Goal: Information Seeking & Learning: Check status

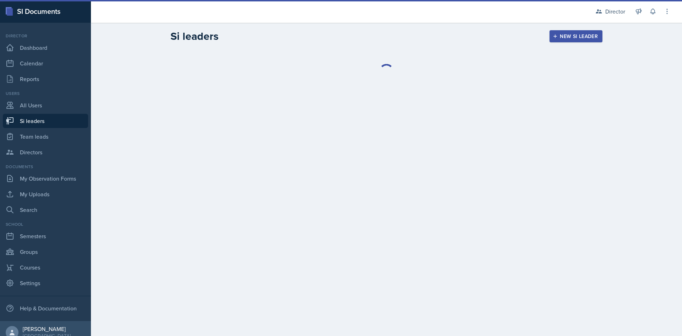
select select "2bed604d-1099-4043-b1bc-2365e8740244"
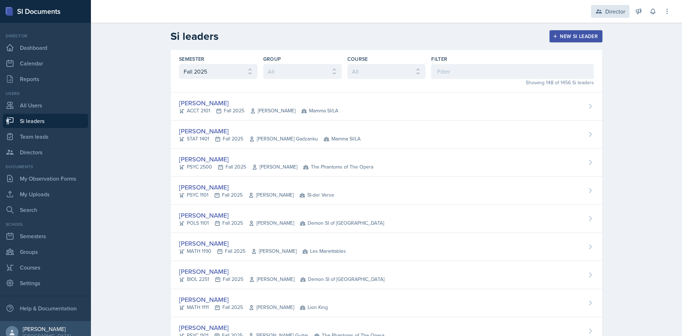
click at [618, 15] on div "Director" at bounding box center [615, 11] width 20 height 9
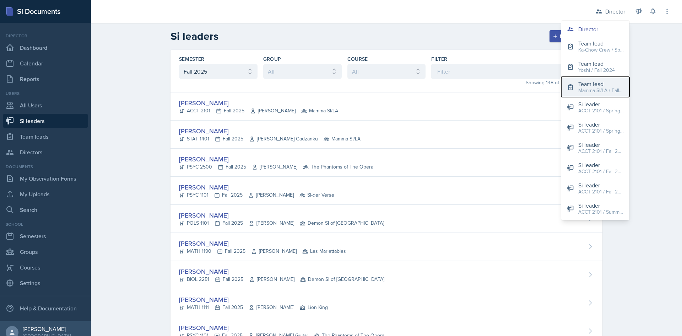
click at [601, 93] on div "Mamma SI/LA / Fall 2025" at bounding box center [600, 90] width 45 height 7
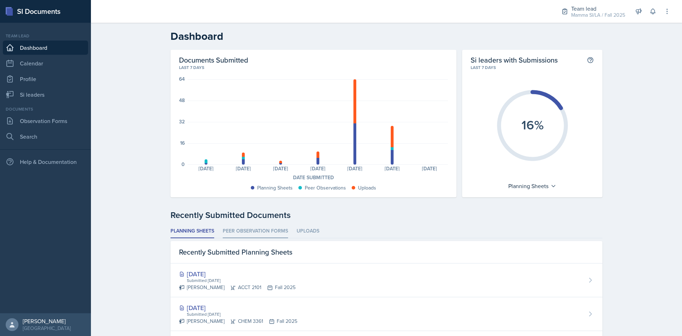
click at [260, 229] on li "Peer Observation Forms" at bounding box center [255, 231] width 65 height 14
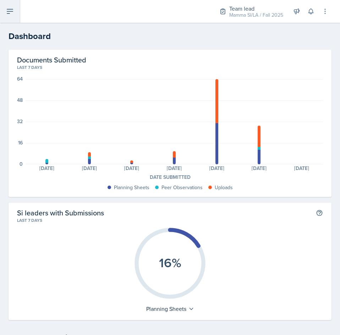
click at [16, 16] on button at bounding box center [10, 11] width 20 height 23
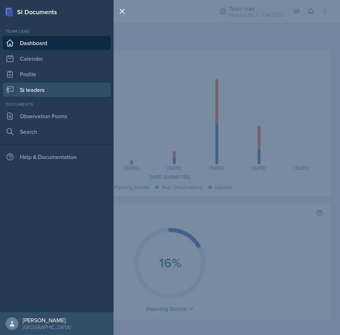
click at [50, 93] on link "Si leaders" at bounding box center [57, 90] width 108 height 14
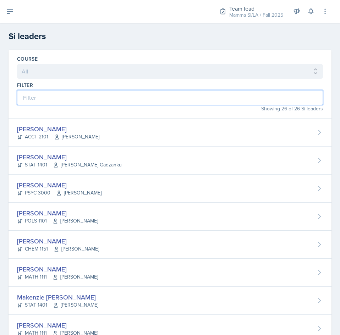
click at [199, 93] on input at bounding box center [170, 97] width 306 height 15
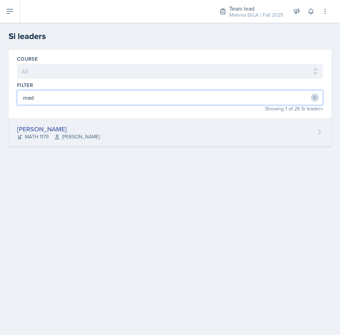
type input "mad"
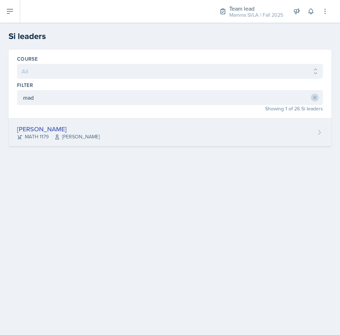
click at [188, 129] on div "[PERSON_NAME] MATH 1179 [PERSON_NAME]" at bounding box center [170, 133] width 323 height 28
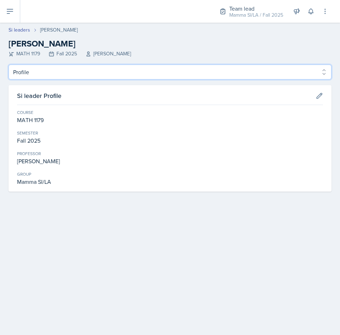
click at [135, 75] on select "Profile Planning Sheets Observation Forms Uploads" at bounding box center [170, 72] width 323 height 15
select select "Planning Sheets"
click at [9, 65] on select "Profile Planning Sheets Observation Forms Uploads" at bounding box center [170, 72] width 323 height 15
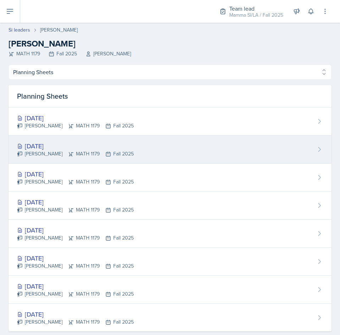
click at [83, 152] on div "[PERSON_NAME] MATH 1179 Fall 2025" at bounding box center [75, 153] width 117 height 7
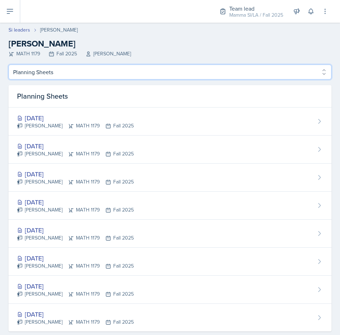
click at [64, 74] on select "Profile Planning Sheets Observation Forms Uploads" at bounding box center [170, 72] width 323 height 15
select select "Observation Forms"
click at [9, 65] on select "Profile Planning Sheets Observation Forms Uploads" at bounding box center [170, 72] width 323 height 15
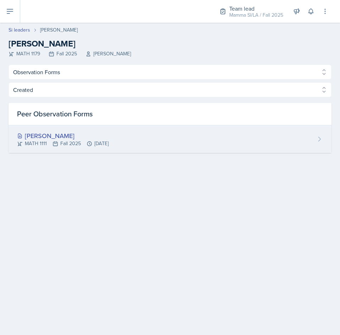
click at [109, 136] on div "[PERSON_NAME]" at bounding box center [63, 136] width 92 height 10
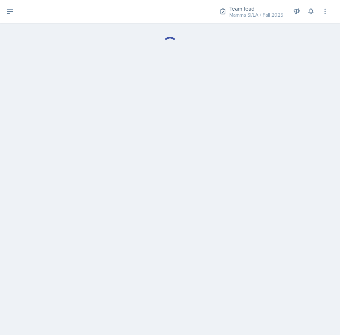
select select "Observation Forms"
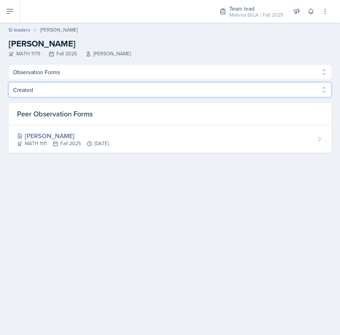
click at [86, 93] on select "Created Observed" at bounding box center [170, 89] width 323 height 15
select select "Observed"
click at [9, 82] on select "Created Observed" at bounding box center [170, 89] width 323 height 15
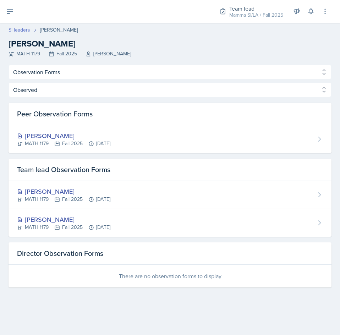
click at [17, 32] on link "Si leaders" at bounding box center [20, 29] width 22 height 7
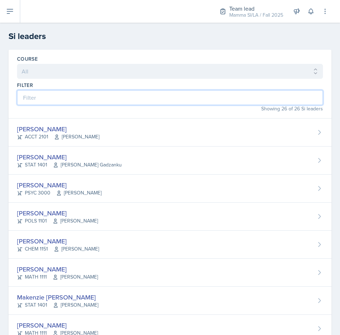
click at [158, 99] on input at bounding box center [170, 97] width 306 height 15
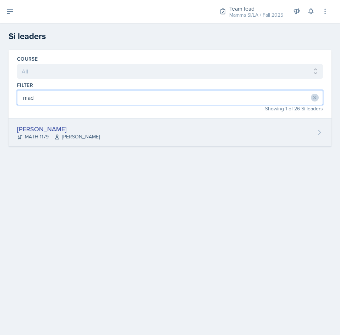
type input "mad"
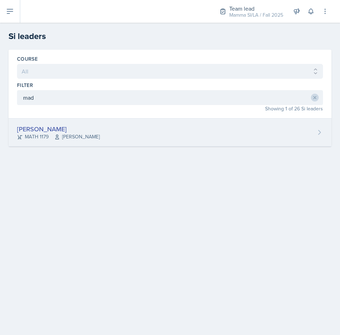
click at [129, 131] on div "[PERSON_NAME] MATH 1179 [PERSON_NAME]" at bounding box center [170, 133] width 323 height 28
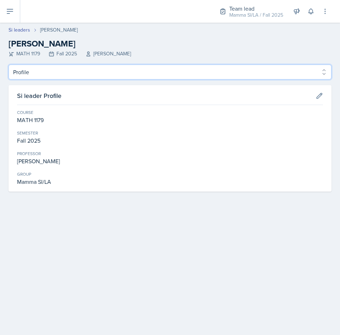
click at [84, 77] on select "Profile Planning Sheets Observation Forms Uploads" at bounding box center [170, 72] width 323 height 15
select select "Observation Forms"
click at [9, 65] on select "Profile Planning Sheets Observation Forms Uploads" at bounding box center [170, 72] width 323 height 15
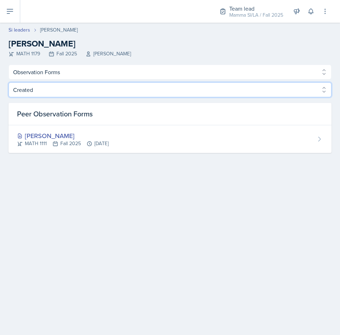
click at [243, 88] on select "Created Observed" at bounding box center [170, 89] width 323 height 15
select select "Observed"
click at [9, 82] on select "Created Observed" at bounding box center [170, 89] width 323 height 15
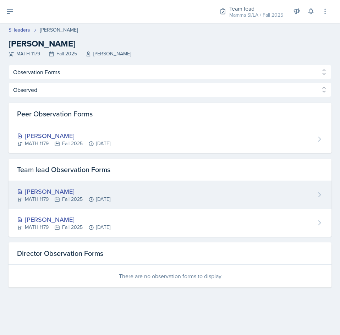
click at [110, 200] on div "MATH 1179 Fall 2025 [DATE]" at bounding box center [63, 199] width 93 height 7
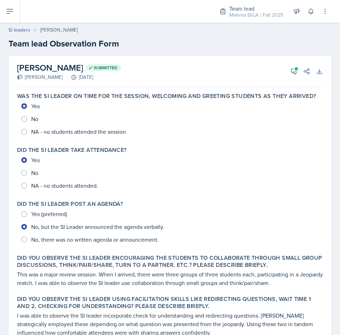
select select "Observation Forms"
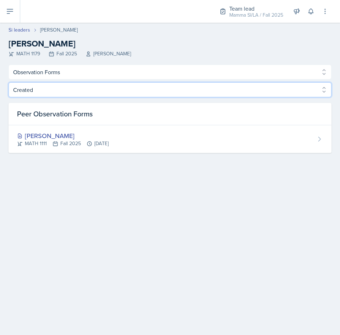
click at [90, 83] on select "Created Observed" at bounding box center [170, 89] width 323 height 15
select select "Observed"
click at [9, 82] on select "Created Observed" at bounding box center [170, 89] width 323 height 15
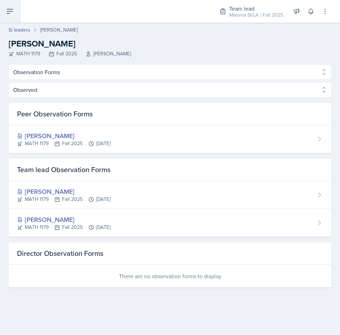
click at [13, 9] on icon at bounding box center [10, 11] width 6 height 4
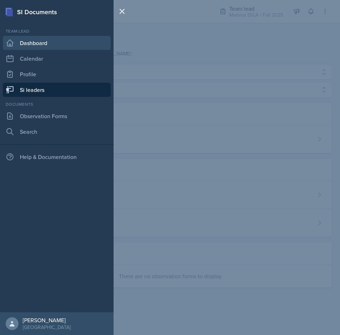
click at [50, 43] on link "Dashboard" at bounding box center [57, 43] width 108 height 14
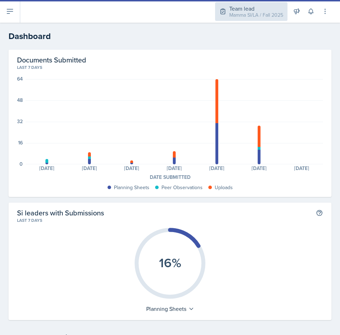
click at [247, 15] on div "Mamma SI/LA / Fall 2025" at bounding box center [256, 14] width 54 height 7
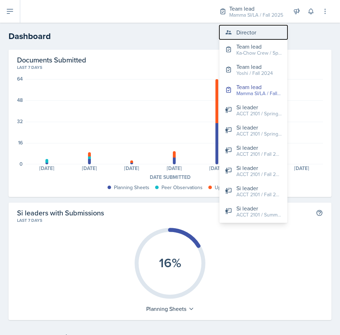
click at [250, 27] on button "Director" at bounding box center [254, 32] width 68 height 14
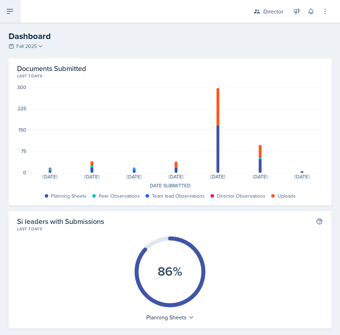
click at [17, 9] on button at bounding box center [10, 11] width 20 height 23
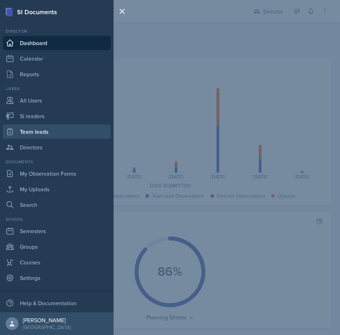
click at [53, 135] on link "Team leads" at bounding box center [57, 132] width 108 height 14
select select "2bed604d-1099-4043-b1bc-2365e8740244"
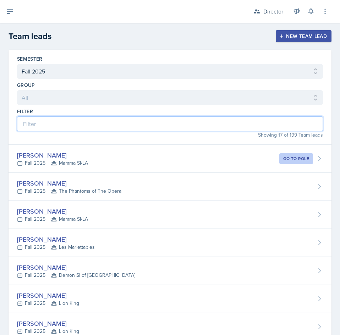
click at [59, 123] on input at bounding box center [170, 124] width 306 height 15
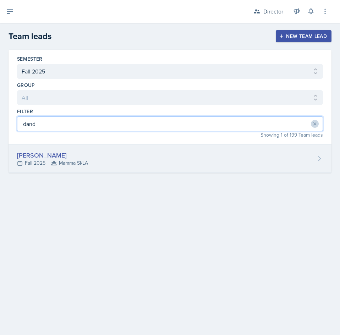
type input "dand"
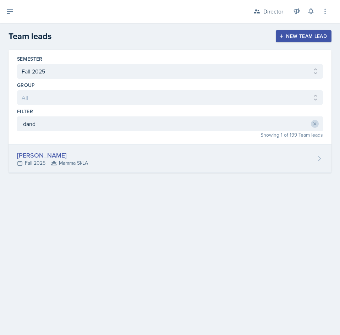
click at [92, 161] on div "[PERSON_NAME] Fall 2025 Mamma SI/LA" at bounding box center [170, 159] width 323 height 28
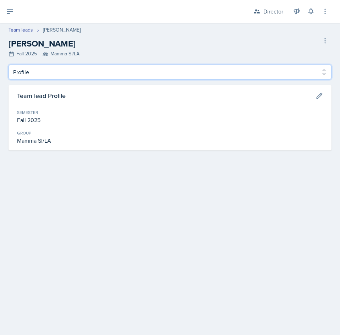
click at [129, 71] on select "Profile Observation Forms" at bounding box center [170, 72] width 323 height 15
select select "Observation Forms"
click at [9, 65] on select "Profile Observation Forms" at bounding box center [170, 72] width 323 height 15
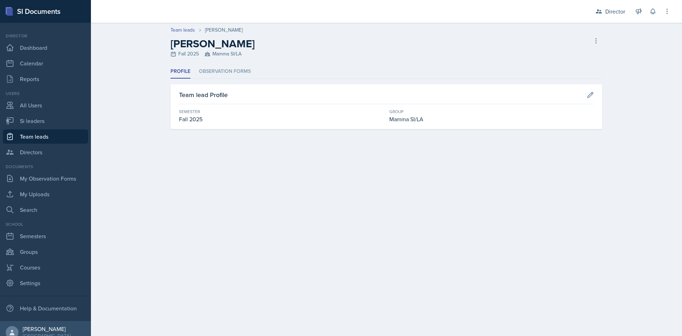
click at [44, 135] on link "Team leads" at bounding box center [45, 136] width 85 height 14
select select "2bed604d-1099-4043-b1bc-2365e8740244"
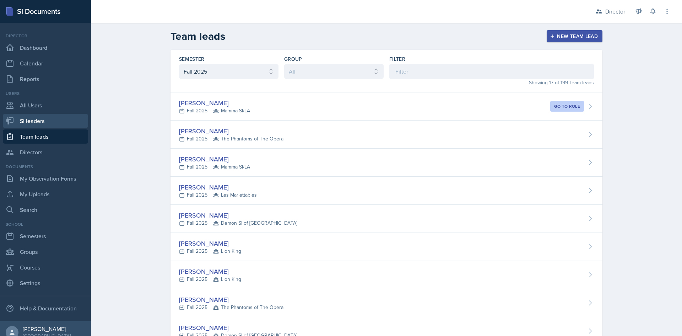
click at [42, 122] on link "Si leaders" at bounding box center [45, 121] width 85 height 14
select select "2bed604d-1099-4043-b1bc-2365e8740244"
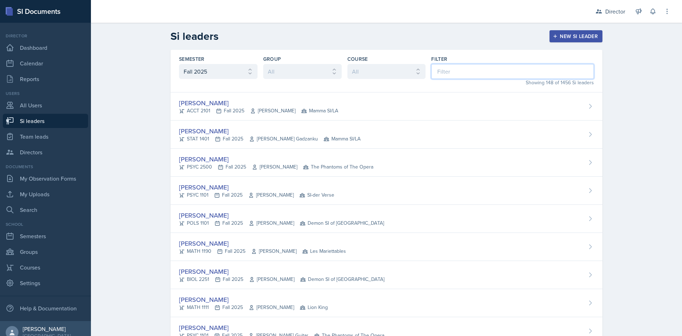
click at [461, 69] on input at bounding box center [512, 71] width 163 height 15
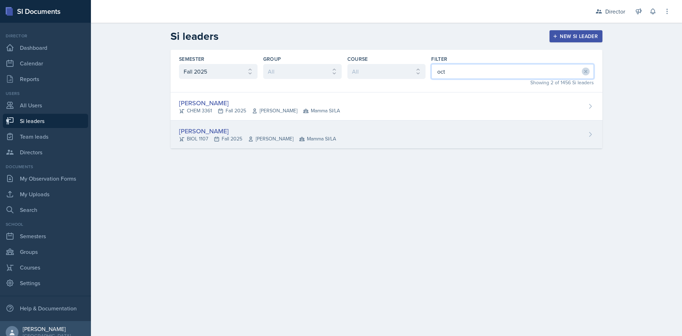
type input "oct"
click at [342, 124] on div "Octavia Kaham BIOL 1107 Fall 2025 Farnaz Shoja-Taheri Mamma SI/LA" at bounding box center [386, 134] width 432 height 28
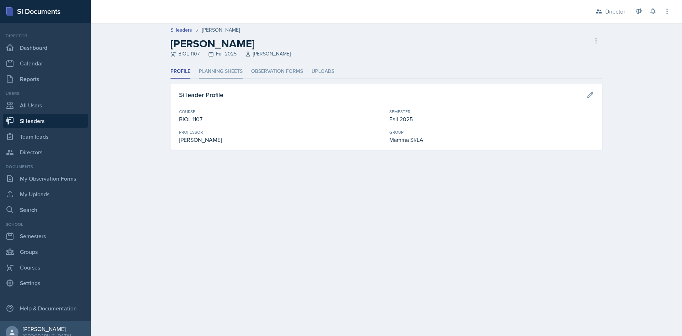
click at [228, 67] on li "Planning Sheets" at bounding box center [221, 72] width 44 height 14
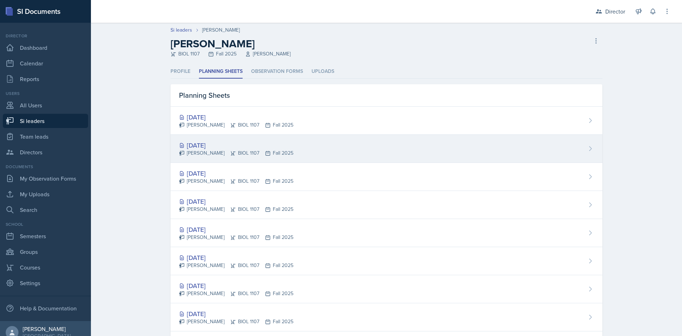
click at [294, 153] on div "Sep 16th, 2025 Octavia Kaham BIOL 1107 Fall 2025" at bounding box center [386, 149] width 432 height 28
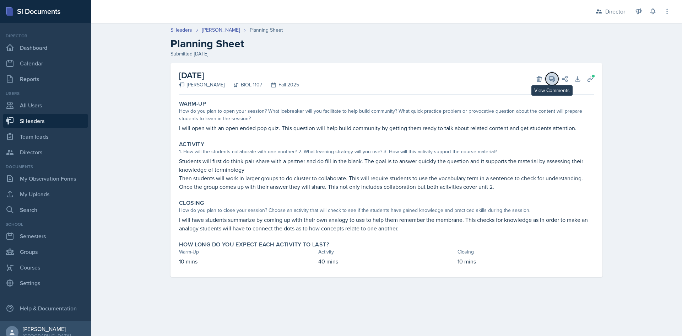
click at [551, 78] on icon at bounding box center [551, 78] width 7 height 7
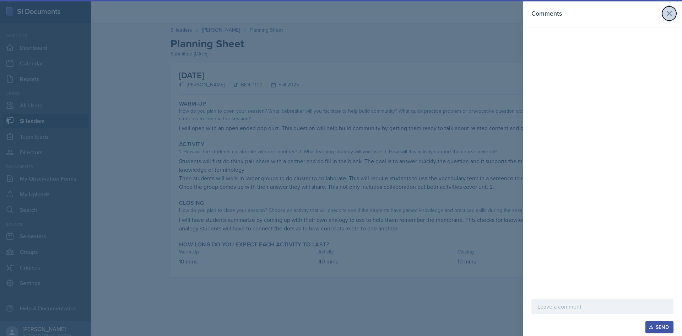
click at [672, 10] on icon at bounding box center [669, 13] width 9 height 9
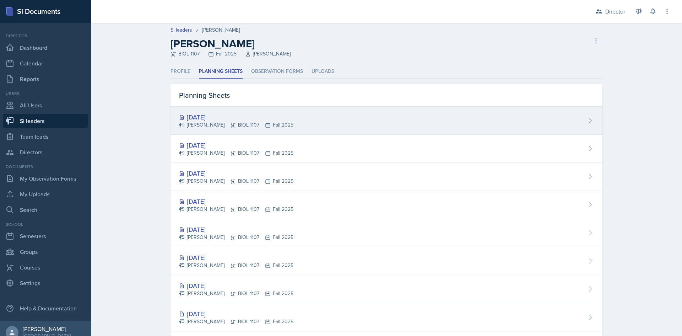
click at [286, 115] on div "Sep 18th, 2025 Octavia Kaham BIOL 1107 Fall 2025" at bounding box center [386, 121] width 432 height 28
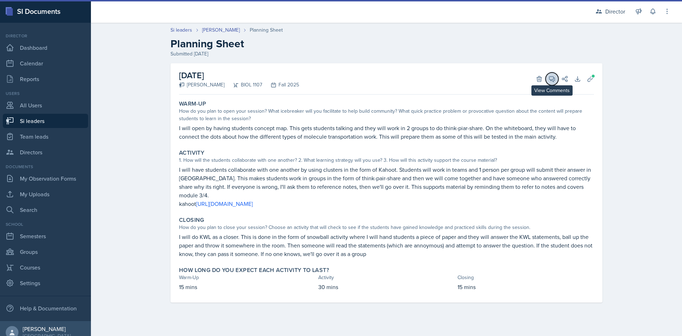
click at [553, 81] on icon at bounding box center [551, 78] width 5 height 5
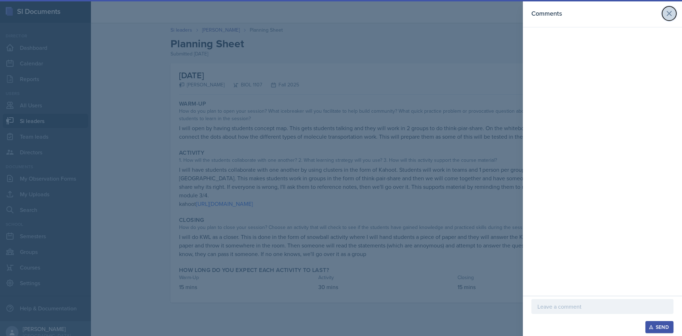
click at [668, 15] on icon at bounding box center [669, 13] width 9 height 9
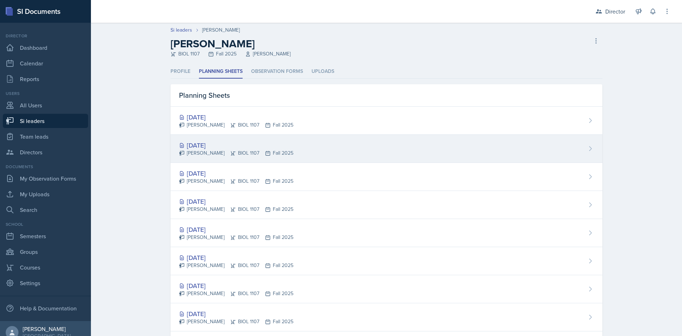
click at [251, 145] on div "[DATE]" at bounding box center [236, 145] width 114 height 10
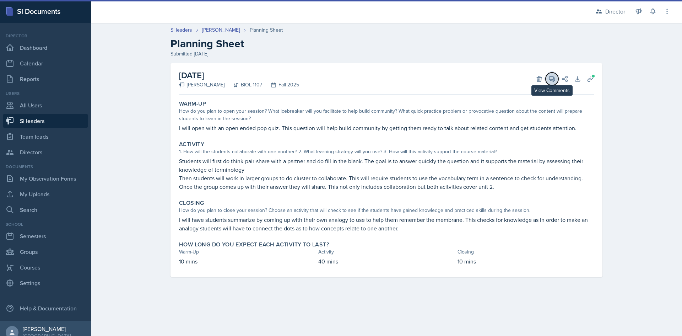
click at [550, 80] on icon at bounding box center [551, 78] width 7 height 7
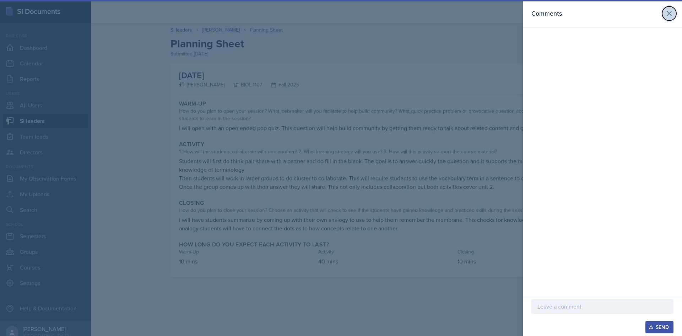
click at [665, 15] on icon at bounding box center [669, 13] width 9 height 9
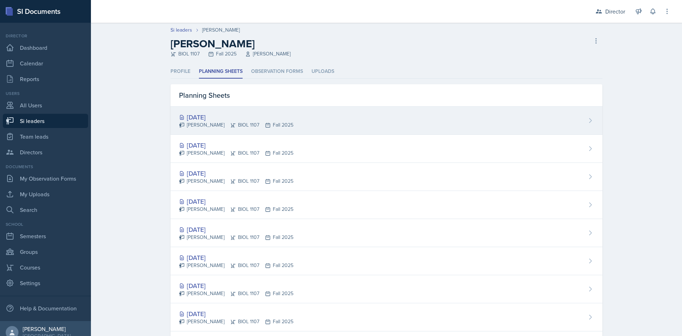
click at [227, 114] on div "[DATE]" at bounding box center [236, 117] width 114 height 10
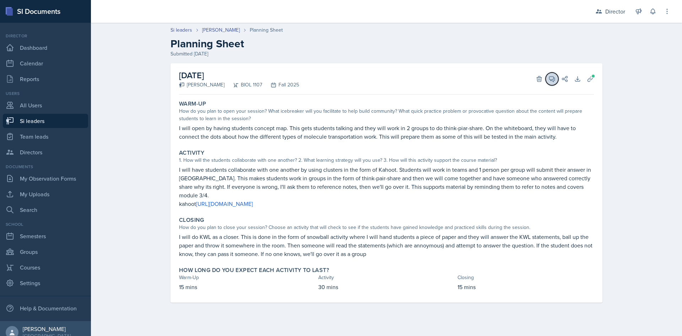
click at [552, 72] on button "View Comments" at bounding box center [552, 78] width 13 height 13
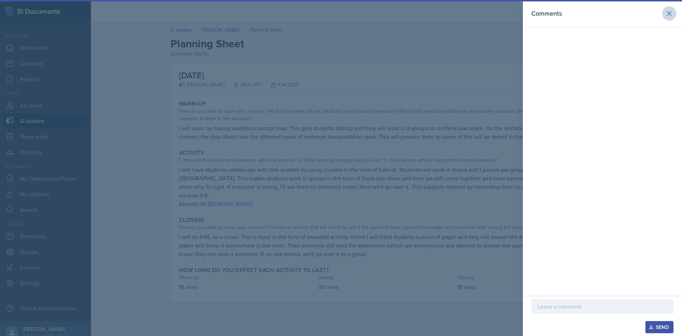
drag, startPoint x: 663, startPoint y: 8, endPoint x: 666, endPoint y: 14, distance: 6.5
click at [665, 13] on header "Comments" at bounding box center [602, 13] width 159 height 27
click at [661, 13] on div "Comments" at bounding box center [602, 14] width 142 height 10
click at [667, 14] on icon at bounding box center [669, 13] width 9 height 9
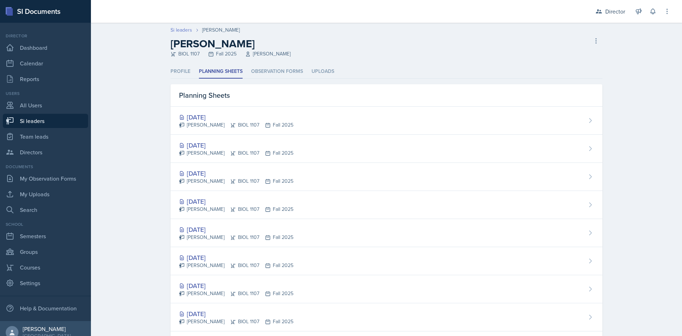
click at [182, 28] on link "Si leaders" at bounding box center [181, 29] width 22 height 7
select select "2bed604d-1099-4043-b1bc-2365e8740244"
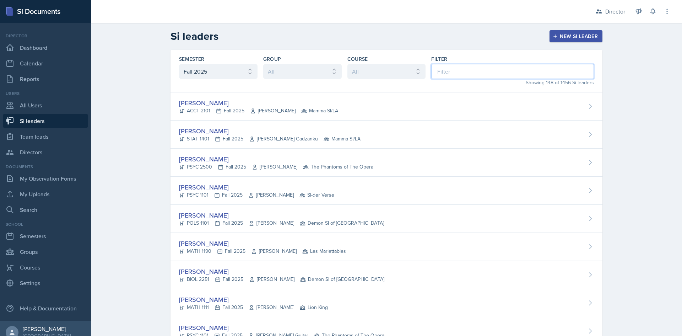
click at [437, 74] on input at bounding box center [512, 71] width 163 height 15
type input "p"
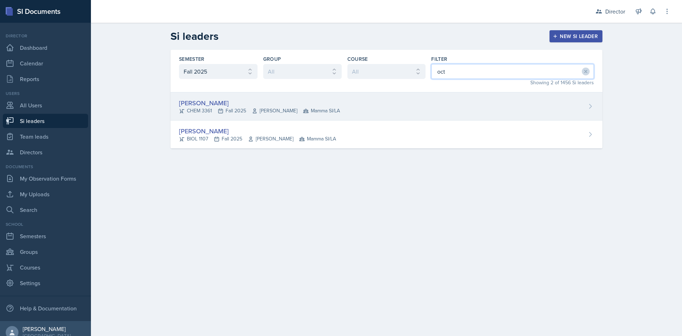
type input "oct"
click at [315, 107] on div "[PERSON_NAME]" at bounding box center [259, 103] width 161 height 10
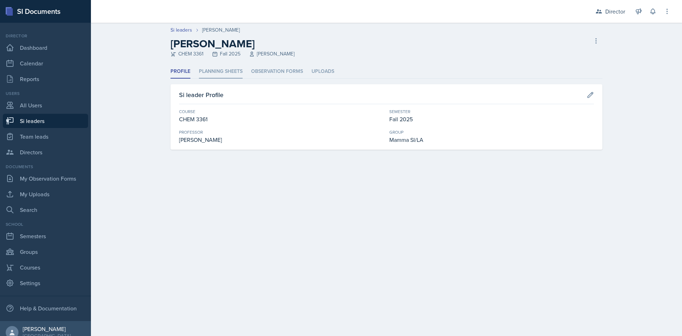
click at [219, 75] on li "Planning Sheets" at bounding box center [221, 72] width 44 height 14
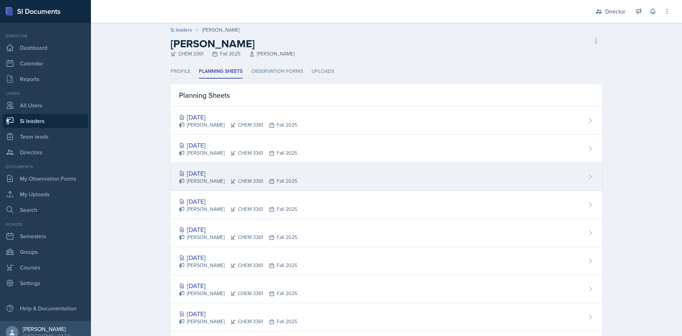
click at [260, 178] on div "Octavia Kaham CHEM 3361 Fall 2025" at bounding box center [238, 180] width 118 height 7
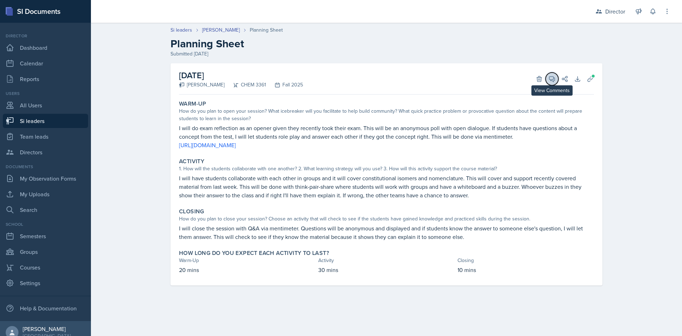
click at [550, 80] on icon at bounding box center [551, 78] width 5 height 5
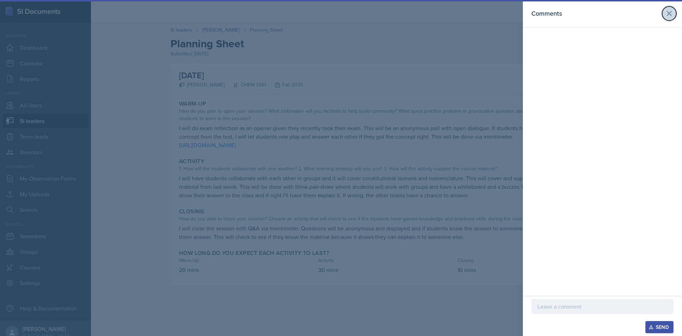
click at [669, 16] on icon at bounding box center [669, 13] width 9 height 9
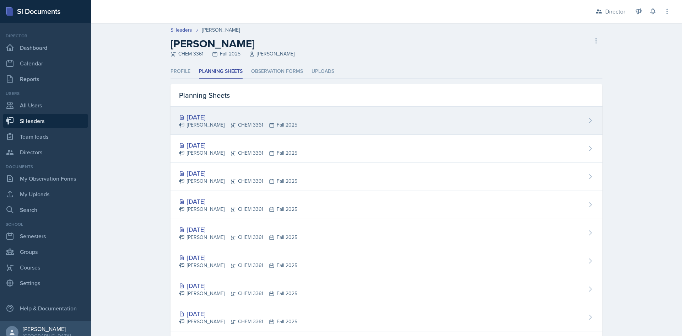
click at [281, 109] on div "Sep 24th, 2025 Octavia Kaham CHEM 3361 Fall 2025" at bounding box center [386, 121] width 432 height 28
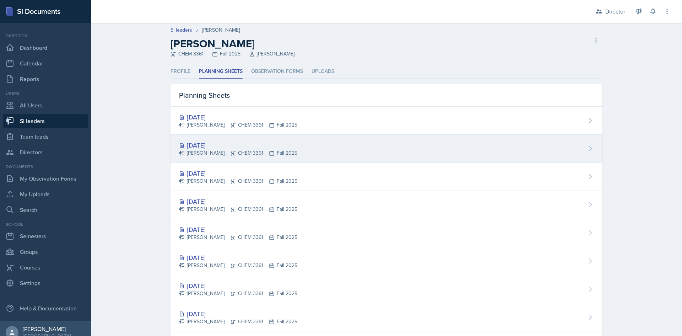
click at [242, 150] on div "Octavia Kaham CHEM 3361 Fall 2025" at bounding box center [238, 152] width 118 height 7
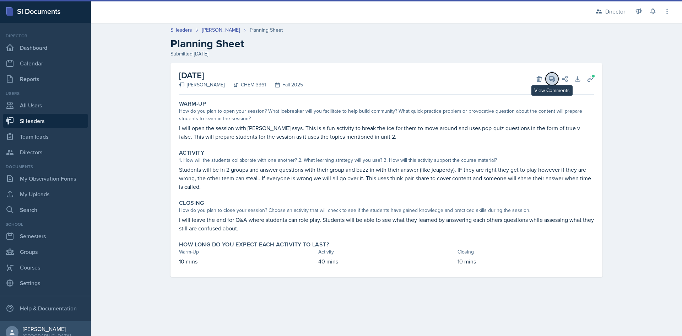
click at [554, 83] on button "View Comments" at bounding box center [552, 78] width 13 height 13
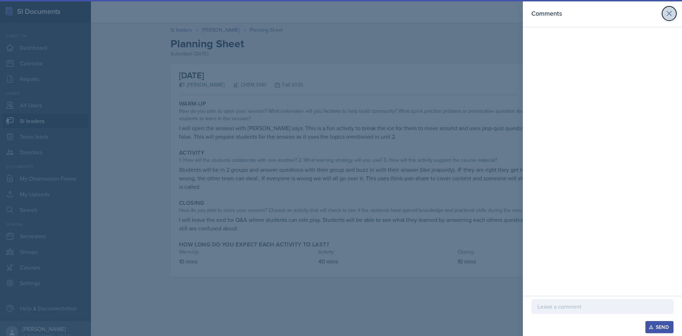
click at [667, 16] on icon at bounding box center [669, 13] width 9 height 9
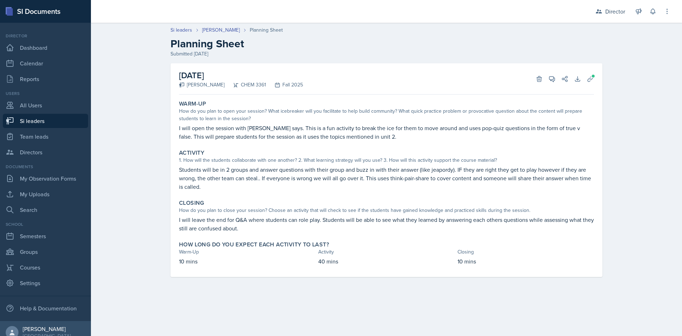
click at [49, 125] on link "Si leaders" at bounding box center [45, 121] width 85 height 14
select select "2bed604d-1099-4043-b1bc-2365e8740244"
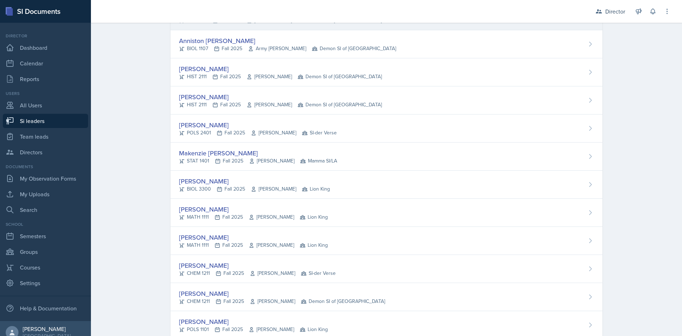
scroll to position [533, 0]
